Goal: Transaction & Acquisition: Purchase product/service

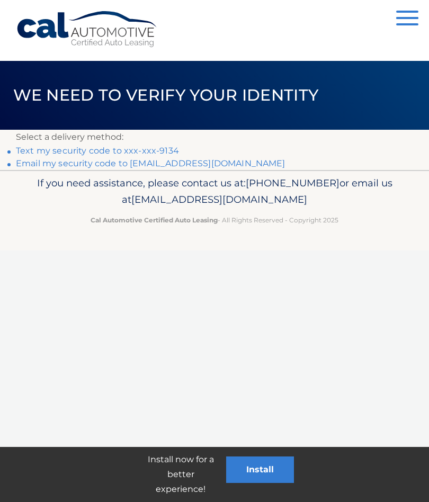
click at [153, 150] on link "Text my security code to xxx-xxx-9134" at bounding box center [97, 151] width 163 height 10
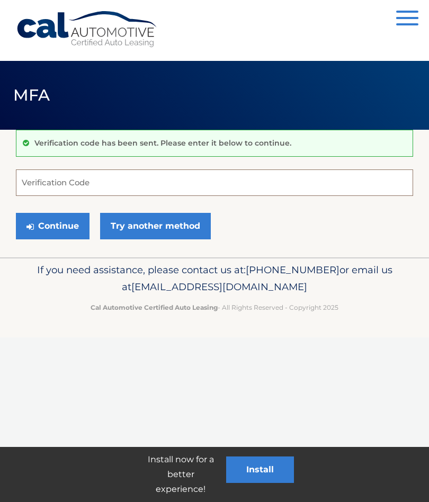
click at [91, 187] on input "Verification Code" at bounding box center [214, 182] width 397 height 26
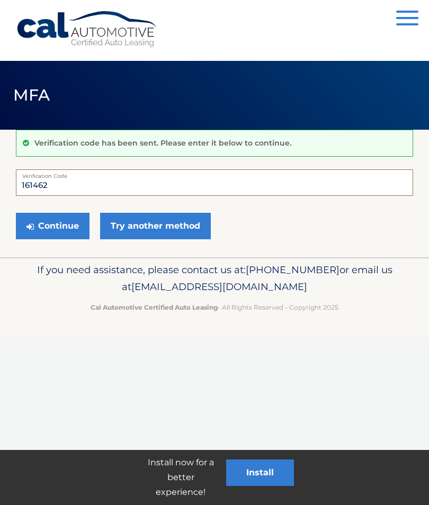
type input "161462"
click at [67, 222] on button "Continue" at bounding box center [53, 226] width 74 height 26
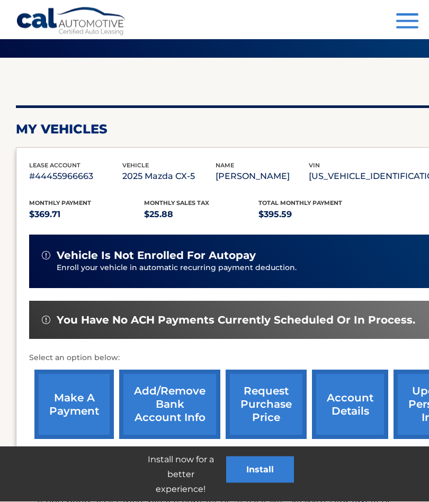
scroll to position [71, 0]
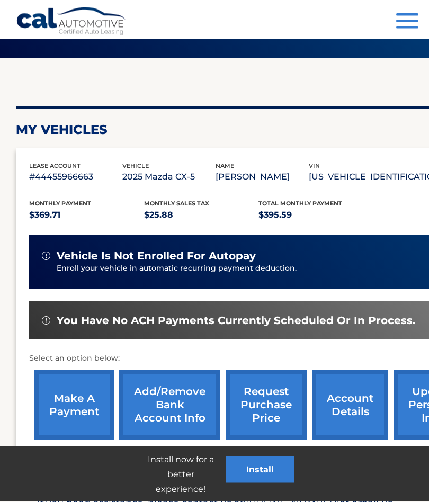
click at [79, 407] on link "make a payment" at bounding box center [73, 405] width 79 height 69
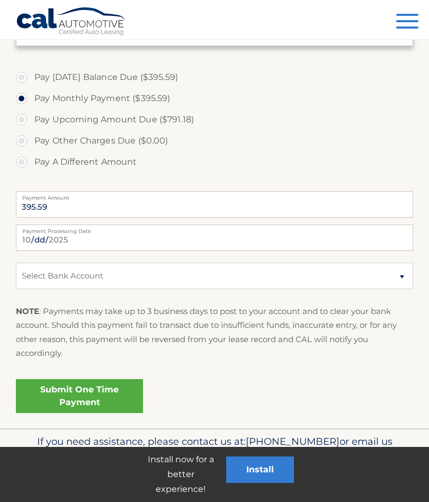
scroll to position [375, 0]
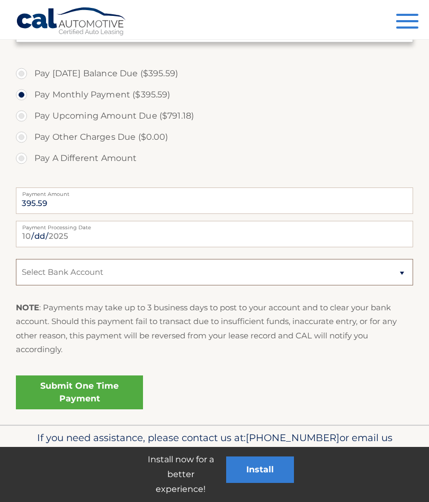
click at [404, 271] on select "Select Bank Account Checking WELLS FARGO BANK *****8525 Checking WELLS FARGO BA…" at bounding box center [214, 272] width 397 height 26
select select "MzEwZTE5MDEtZjFmYi00MDkwLThjNmUtYzMzYWE5ZjM0OWQ5"
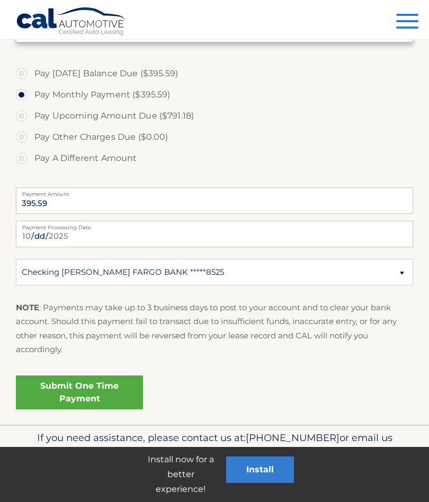
click at [112, 384] on link "Submit One Time Payment" at bounding box center [79, 392] width 127 height 34
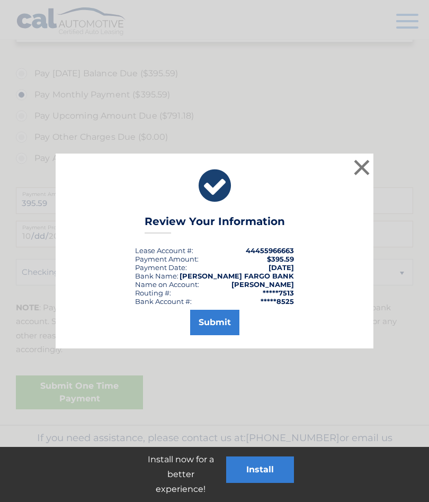
click at [222, 326] on button "Submit" at bounding box center [214, 322] width 49 height 25
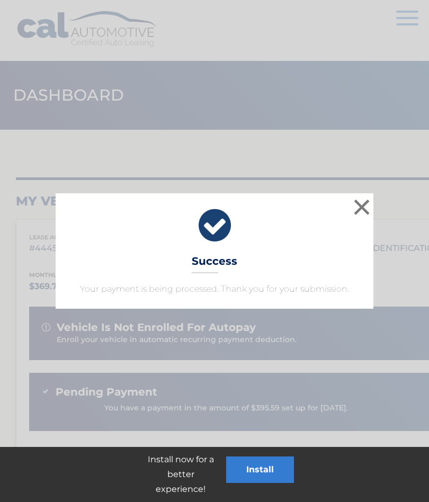
click at [361, 213] on button "×" at bounding box center [361, 206] width 21 height 21
